Goal: Information Seeking & Learning: Check status

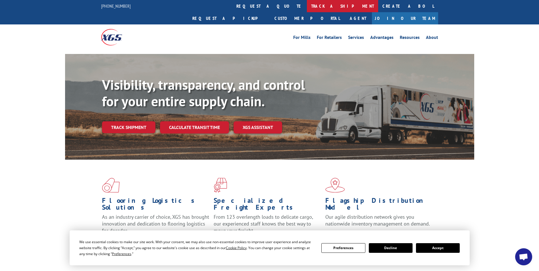
click at [307, 3] on link "track a shipment" at bounding box center [342, 6] width 71 height 12
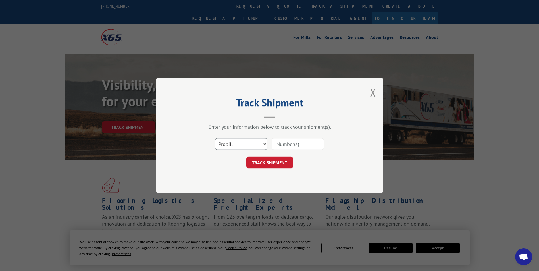
click at [248, 142] on select "Select category... Probill BOL PO" at bounding box center [241, 144] width 52 height 12
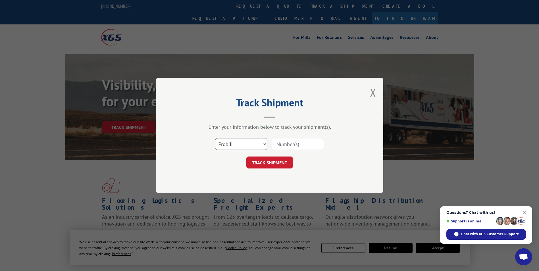
select select "po"
click at [215, 138] on select "Select category... Probill BOL PO" at bounding box center [241, 144] width 52 height 12
click at [302, 144] on input at bounding box center [297, 144] width 52 height 12
type input "41546661"
click at [246, 157] on button "TRACK SHIPMENT" at bounding box center [269, 163] width 47 height 12
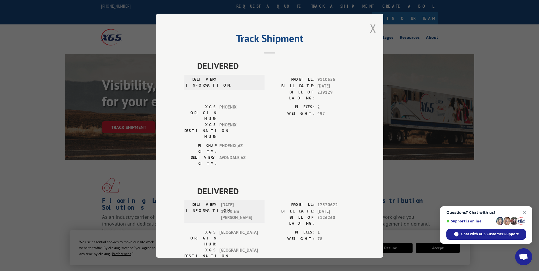
click at [371, 27] on button "Close modal" at bounding box center [373, 28] width 6 height 15
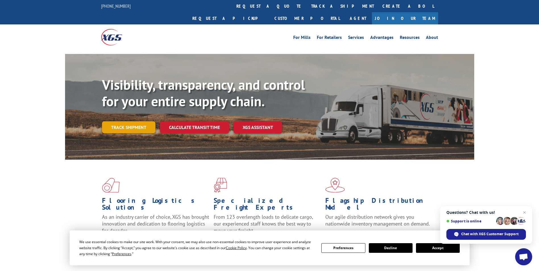
click at [127, 121] on link "Track shipment" at bounding box center [128, 127] width 53 height 12
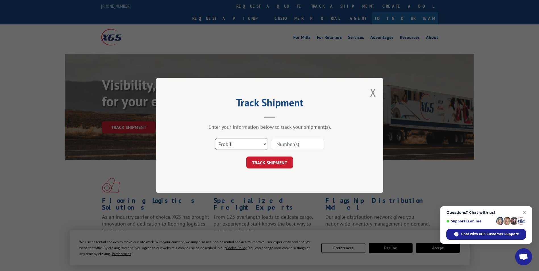
click at [244, 144] on select "Select category... Probill BOL PO" at bounding box center [241, 144] width 52 height 12
select select "po"
click at [215, 138] on select "Select category... Probill BOL PO" at bounding box center [241, 144] width 52 height 12
click at [295, 145] on input at bounding box center [297, 144] width 52 height 12
type input "41546741"
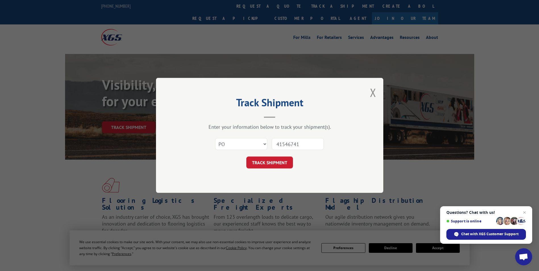
click at [246, 157] on button "TRACK SHIPMENT" at bounding box center [269, 163] width 47 height 12
